Goal: Navigation & Orientation: Find specific page/section

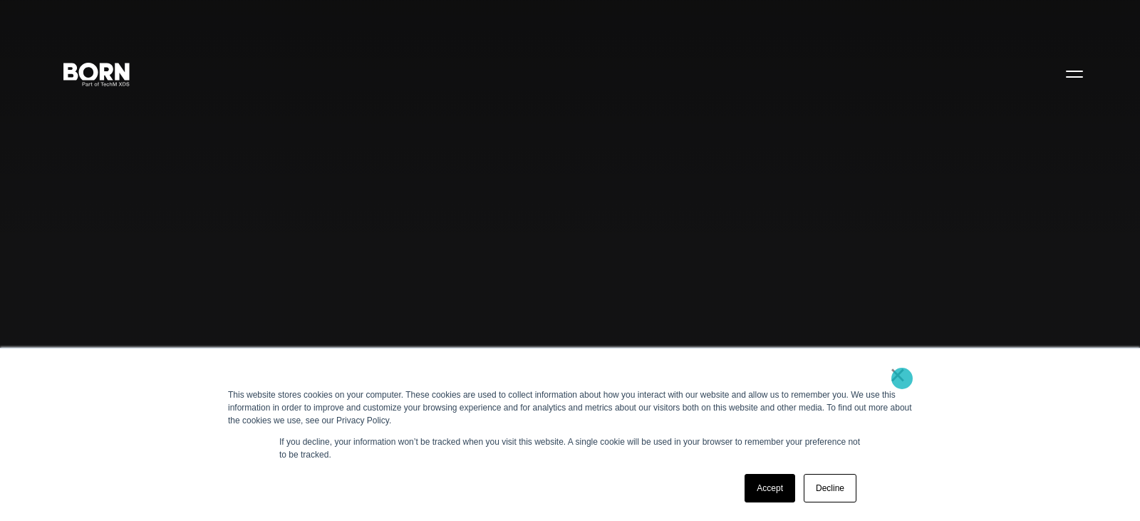
click at [902, 378] on link "×" at bounding box center [897, 374] width 17 height 13
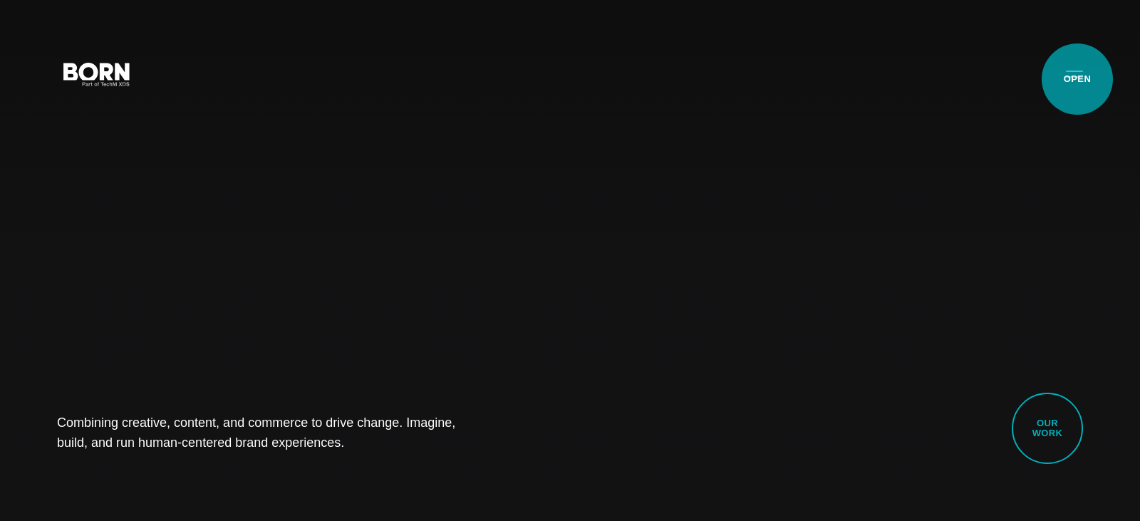
click at [1077, 79] on button "Primary Menu" at bounding box center [1074, 73] width 34 height 30
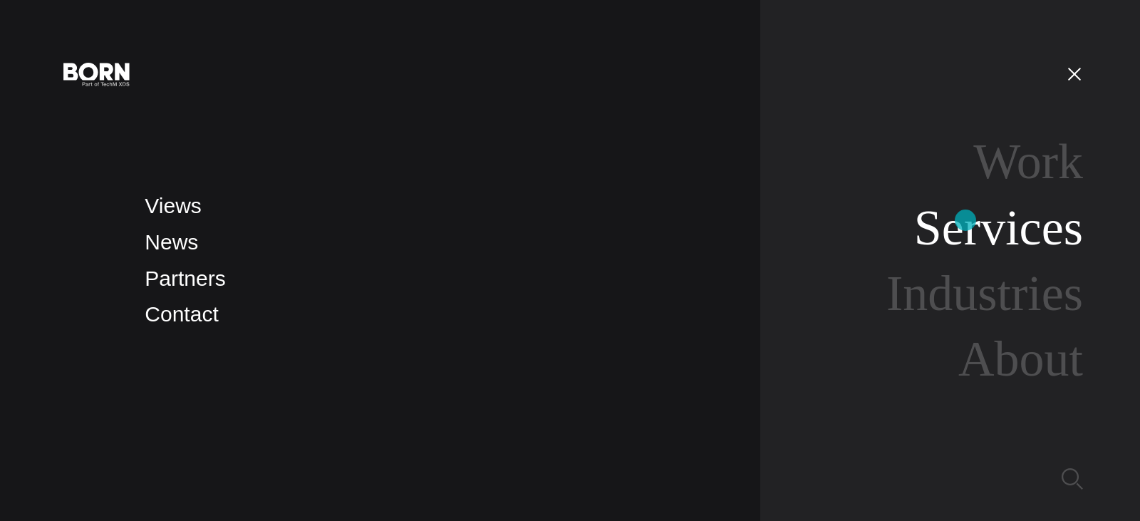
click at [965, 220] on link "Services" at bounding box center [998, 227] width 169 height 55
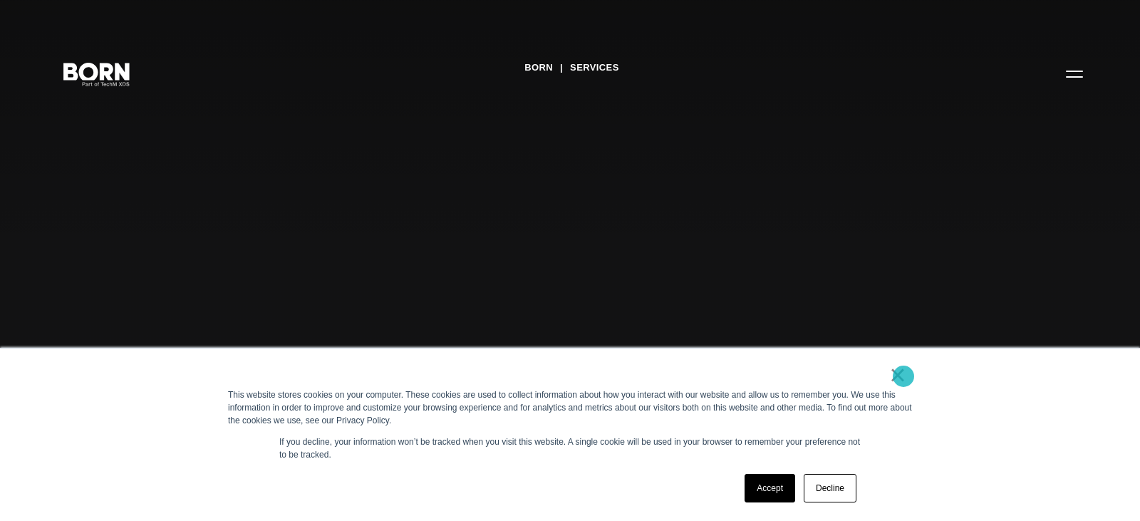
click at [902, 376] on link "×" at bounding box center [897, 374] width 17 height 13
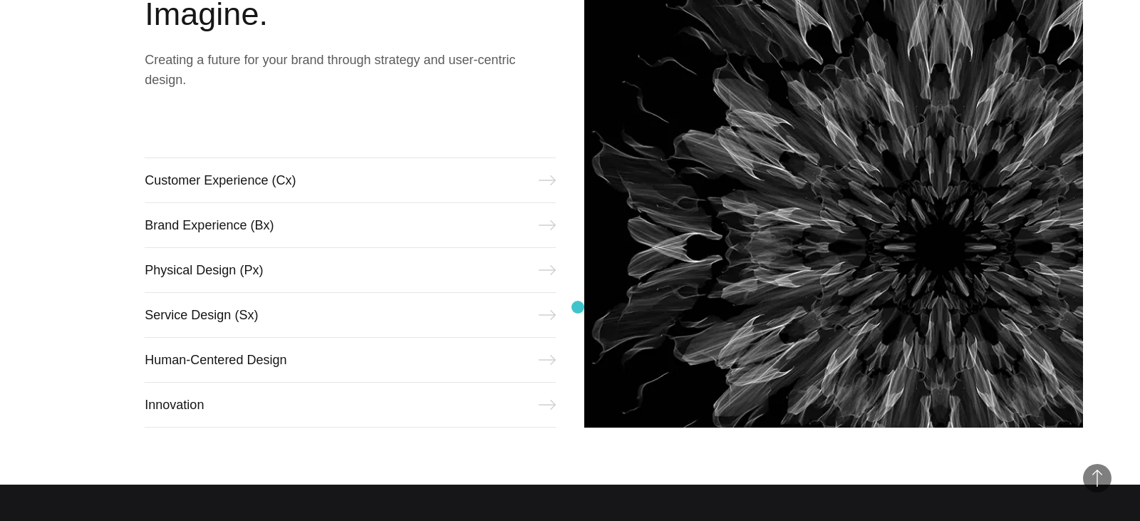
scroll to position [633, 0]
